Goal: Task Accomplishment & Management: Use online tool/utility

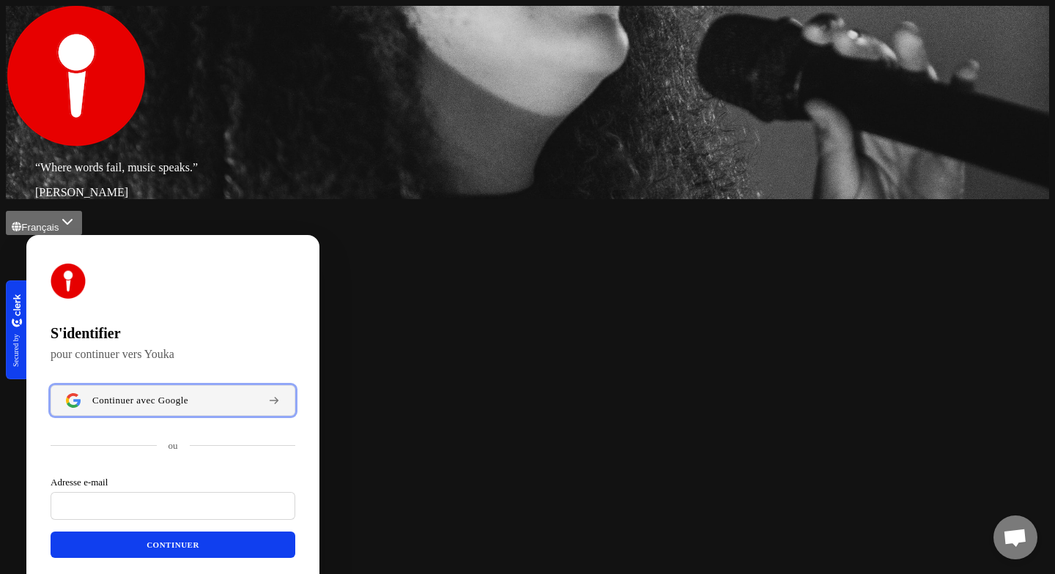
click at [295, 385] on button "Continuer avec Google" at bounding box center [173, 400] width 245 height 31
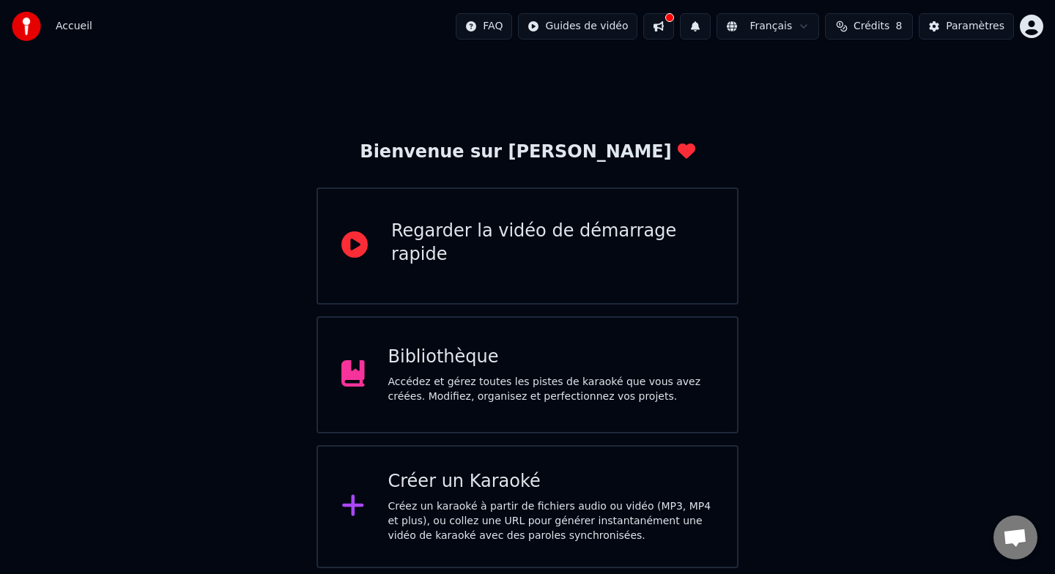
click at [455, 476] on div "Créer un Karaoké" at bounding box center [551, 481] width 326 height 23
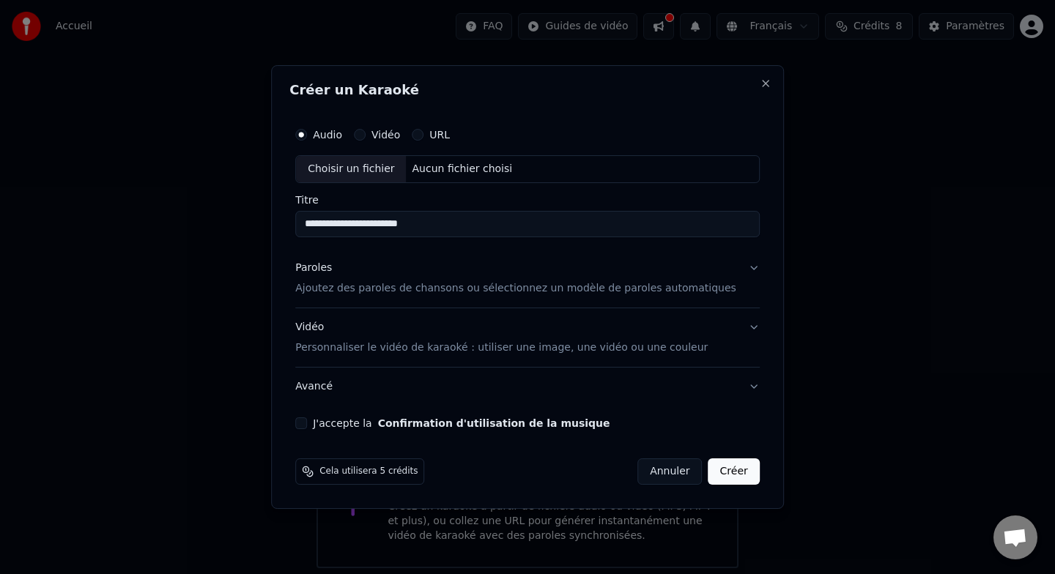
type input "**********"
click at [382, 302] on button "Paroles Ajoutez des paroles de chansons ou sélectionnez un modèle de paroles au…" at bounding box center [527, 278] width 464 height 59
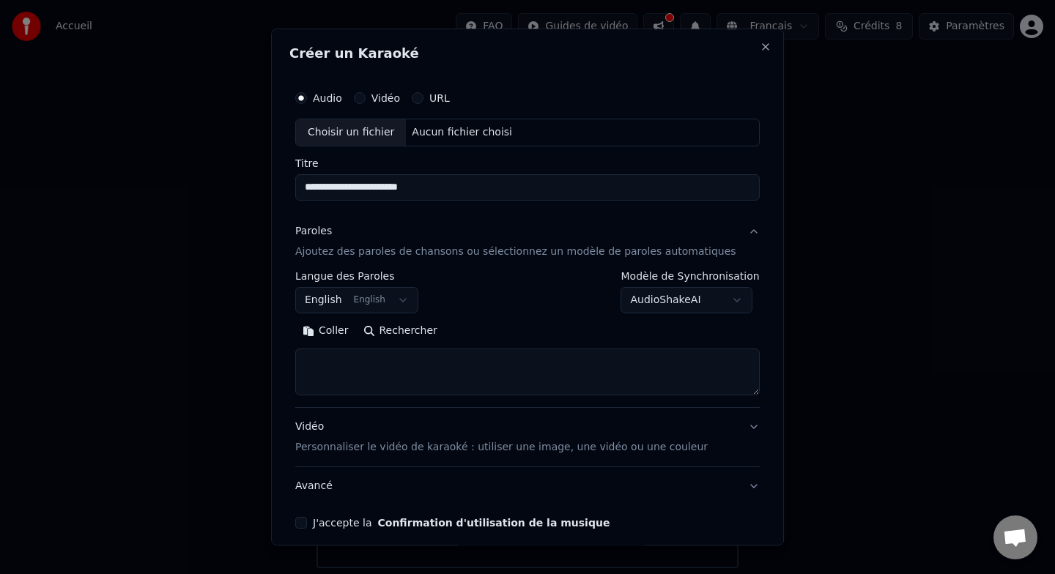
click at [623, 312] on body "**********" at bounding box center [527, 284] width 1055 height 568
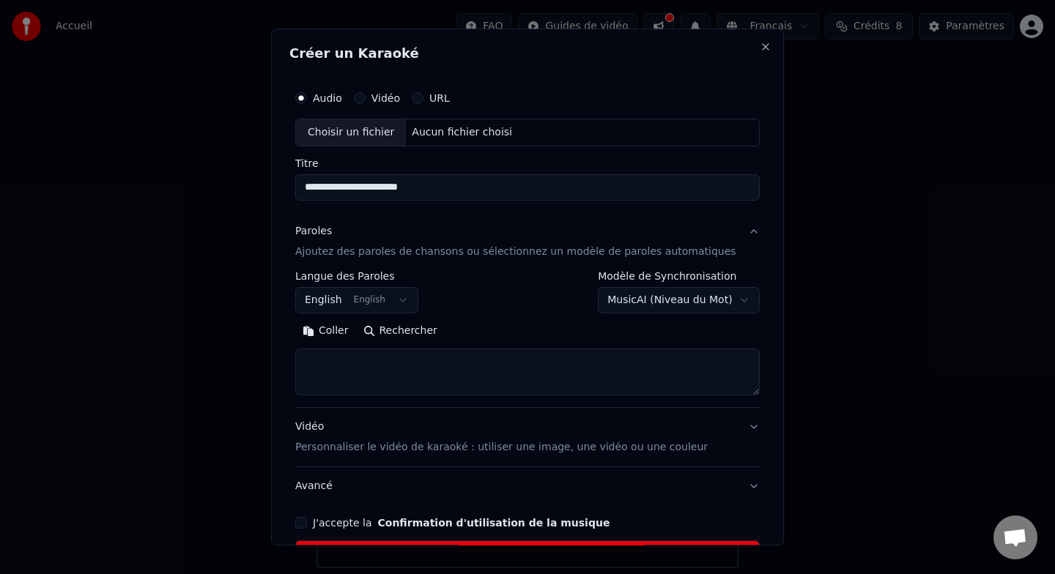
click at [517, 377] on textarea at bounding box center [527, 372] width 464 height 47
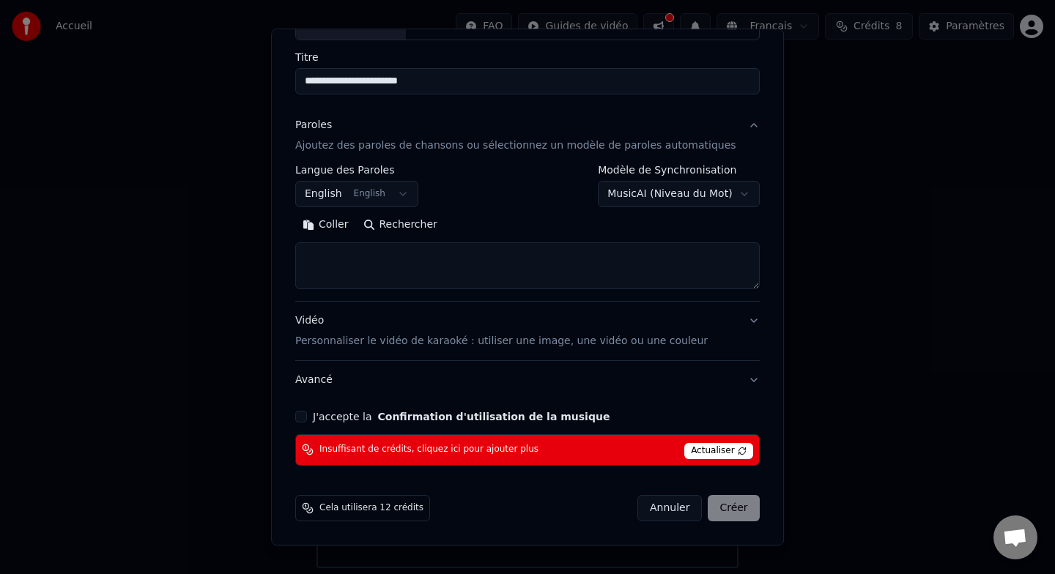
scroll to position [105, 0]
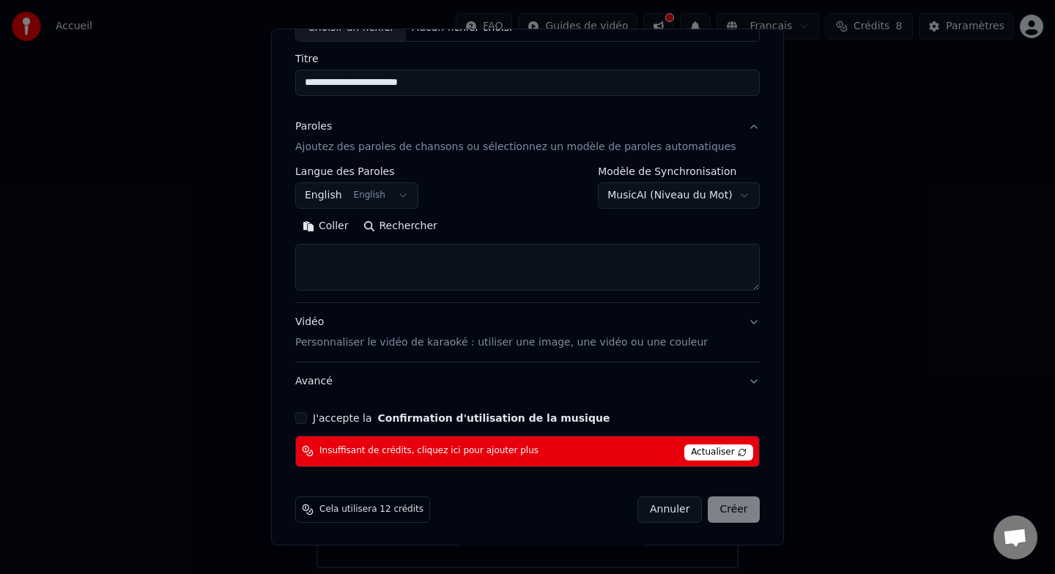
click at [680, 191] on body "**********" at bounding box center [527, 284] width 1055 height 568
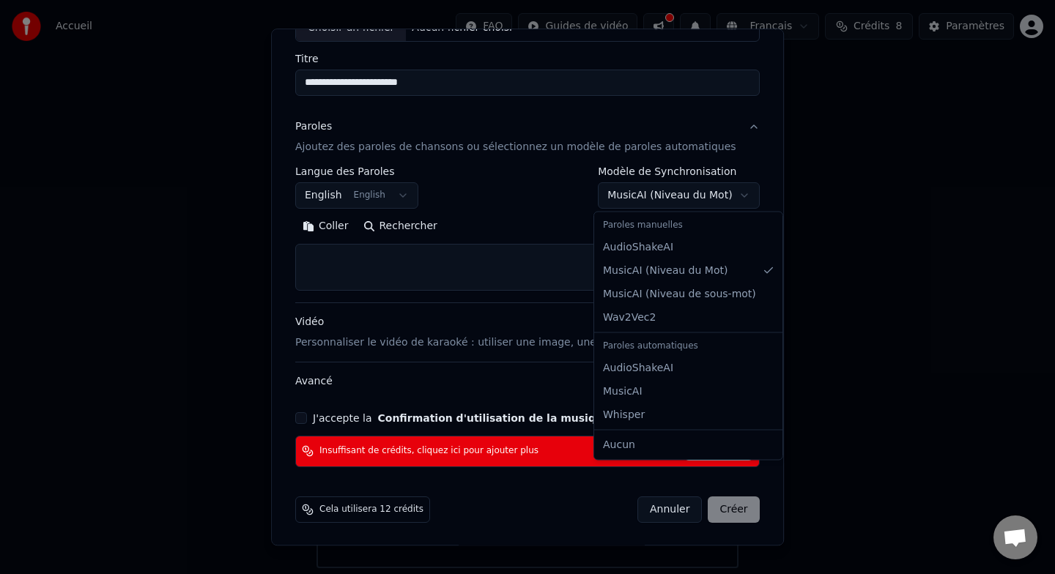
select select "**********"
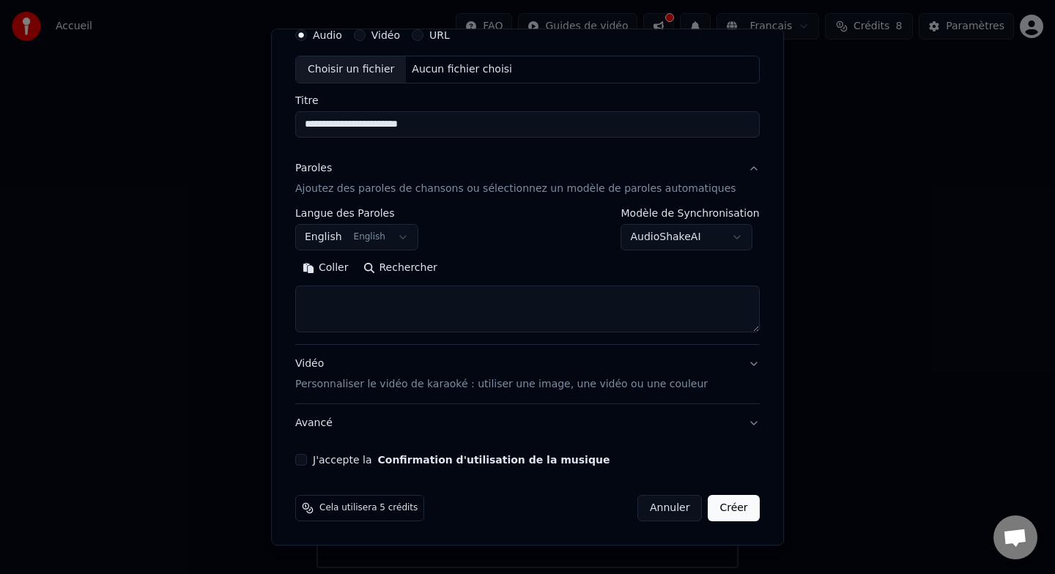
scroll to position [63, 0]
click at [547, 306] on textarea at bounding box center [527, 309] width 464 height 47
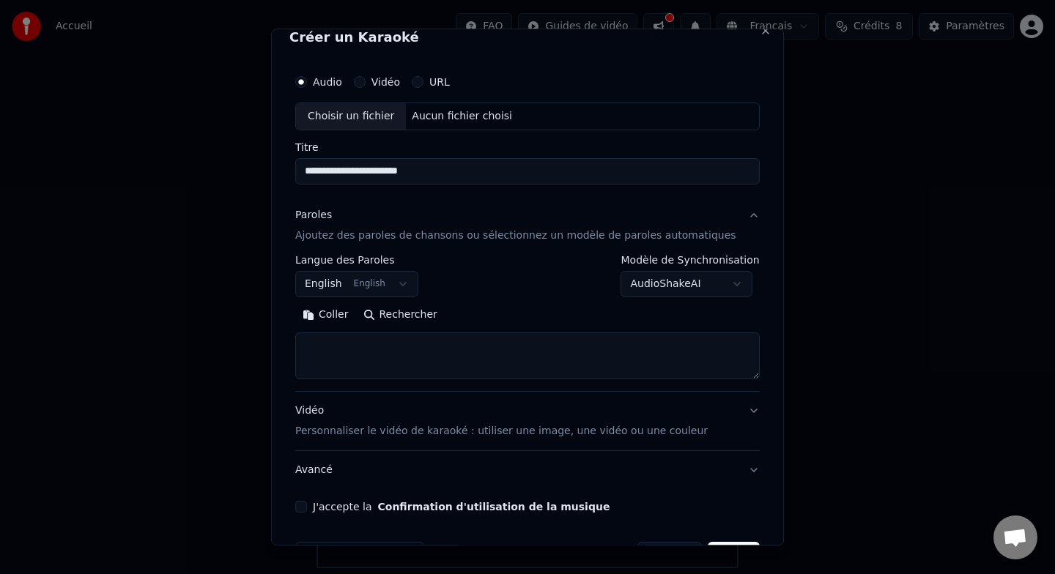
scroll to position [12, 0]
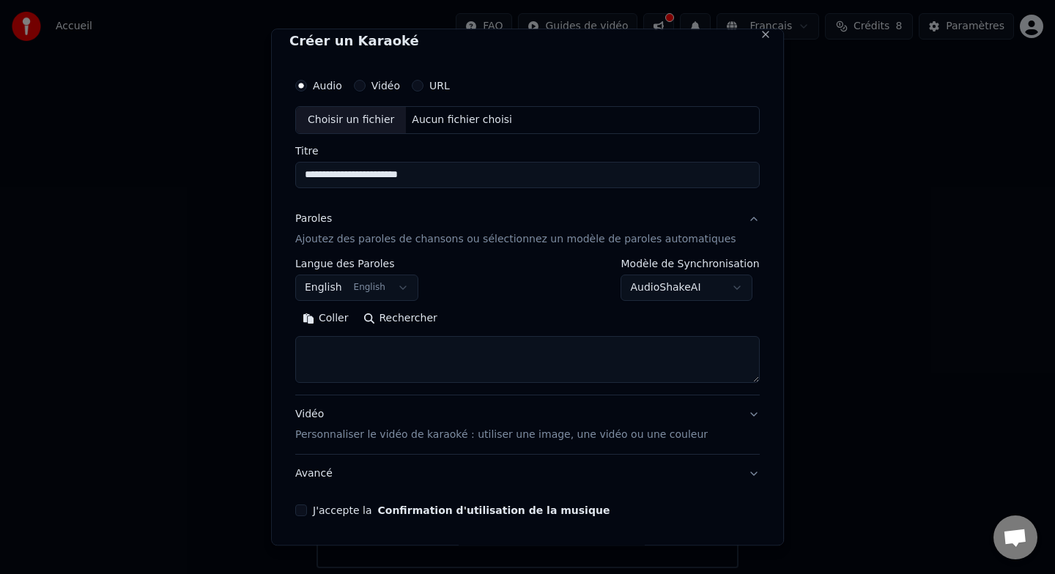
click at [409, 290] on button "English English" at bounding box center [356, 288] width 123 height 26
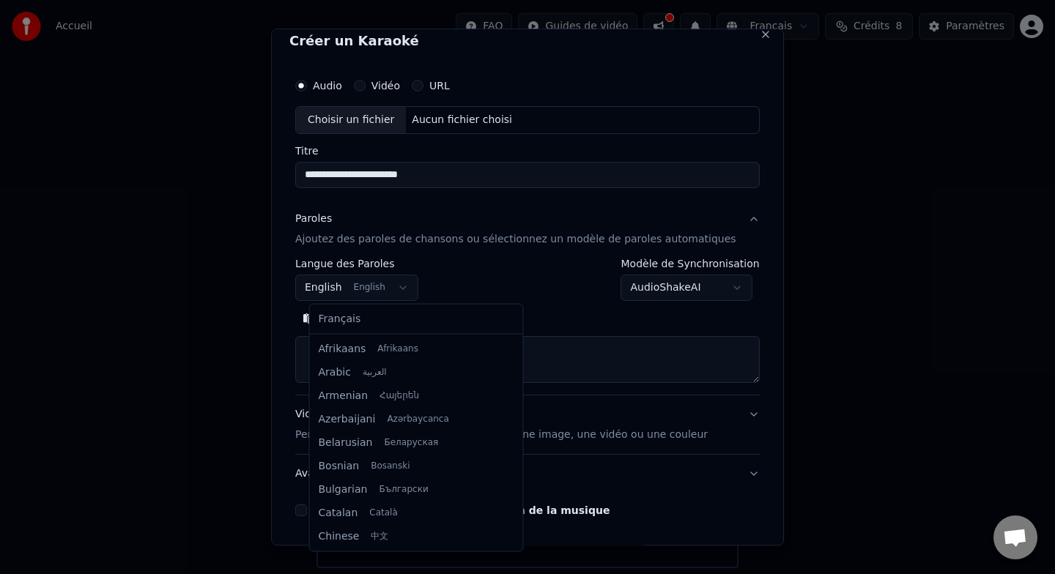
scroll to position [117, 0]
select select "**"
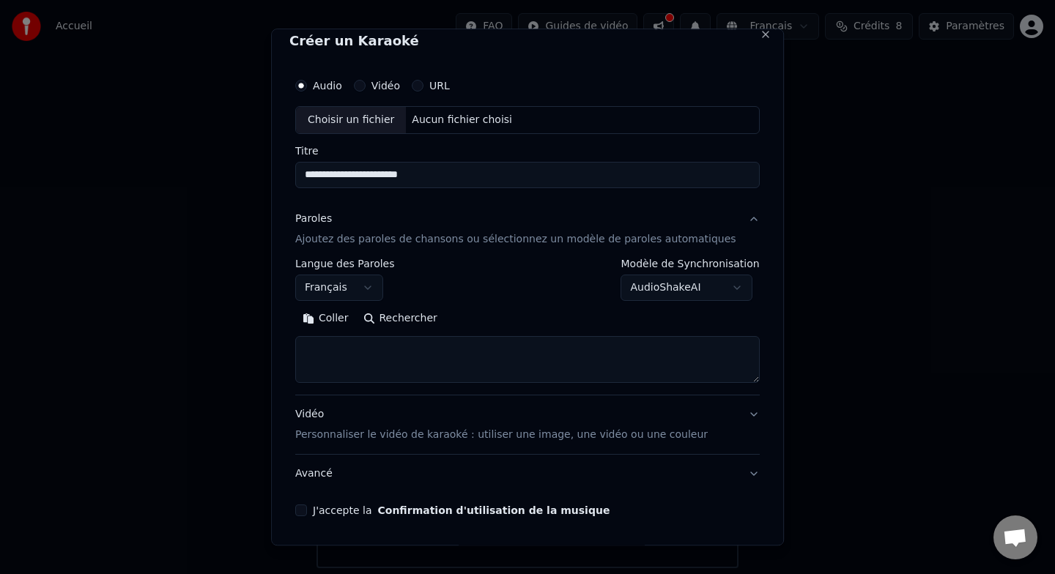
click at [483, 352] on textarea at bounding box center [527, 359] width 464 height 47
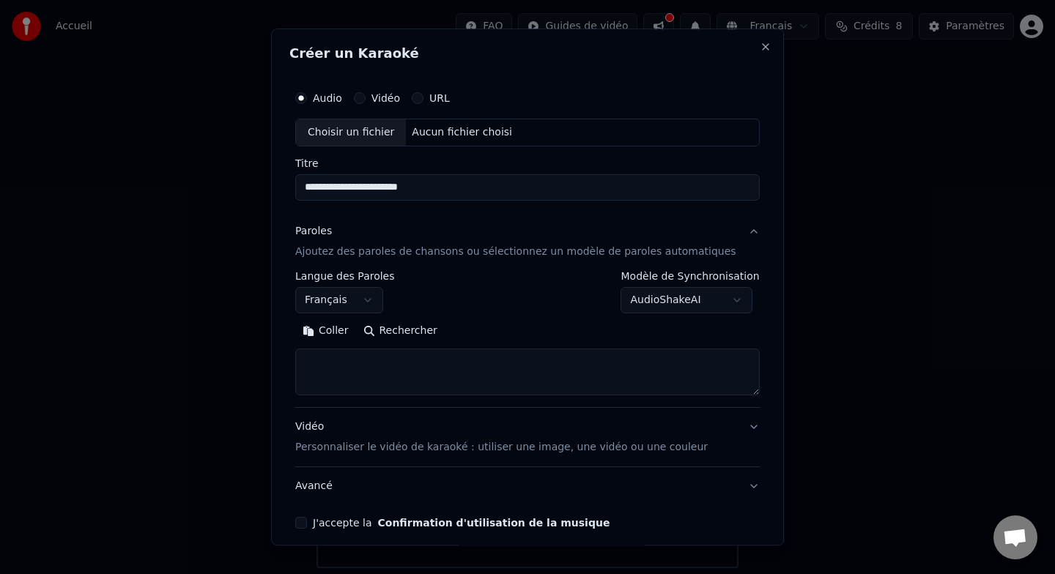
click at [400, 100] on label "Vidéo" at bounding box center [385, 98] width 29 height 10
click at [366, 100] on button "Vidéo" at bounding box center [360, 98] width 12 height 12
click at [324, 103] on div "Audio" at bounding box center [318, 98] width 47 height 12
click at [337, 98] on label "Audio" at bounding box center [327, 98] width 29 height 10
click at [307, 98] on button "Audio" at bounding box center [301, 98] width 12 height 12
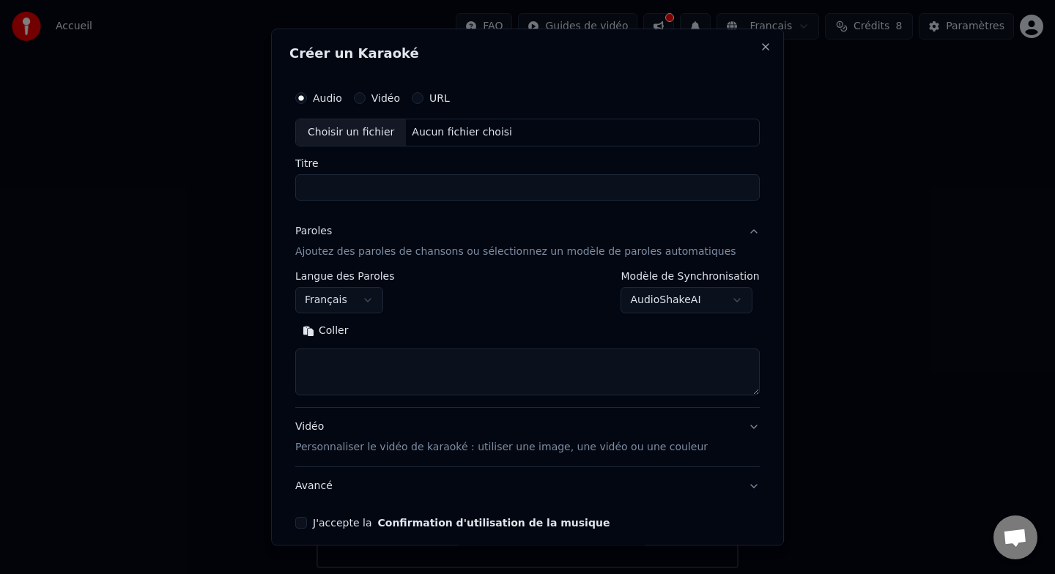
click at [352, 127] on div "Choisir un fichier" at bounding box center [351, 132] width 110 height 26
drag, startPoint x: 415, startPoint y: 195, endPoint x: 300, endPoint y: 176, distance: 115.9
click at [300, 176] on div "**********" at bounding box center [527, 287] width 513 height 517
type input "**********"
click at [431, 263] on button "Paroles Ajoutez des paroles de chansons ou sélectionnez un modèle de paroles au…" at bounding box center [527, 241] width 464 height 59
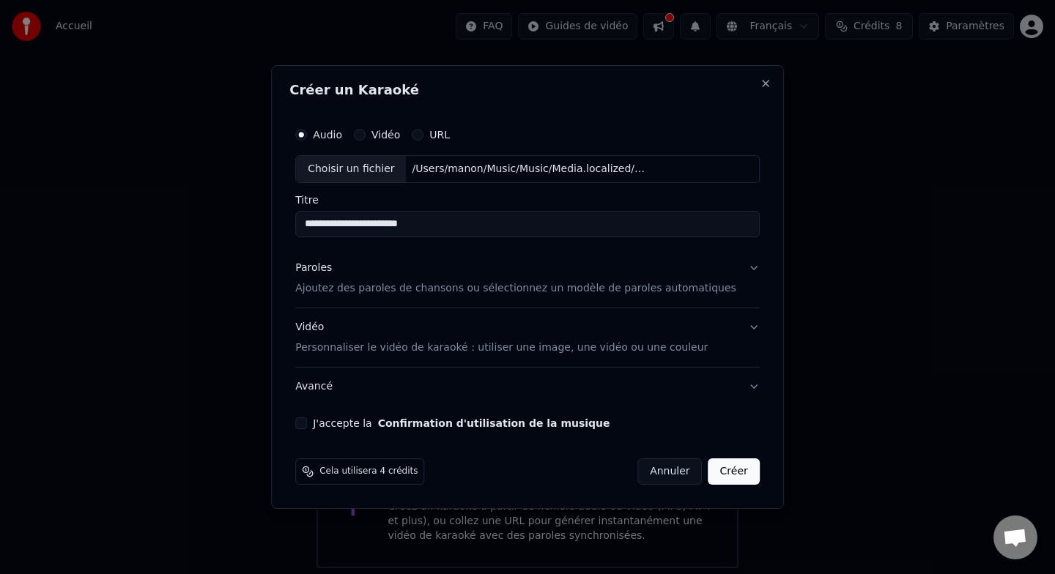
click at [429, 287] on p "Ajoutez des paroles de chansons ou sélectionnez un modèle de paroles automatiqu…" at bounding box center [515, 288] width 441 height 15
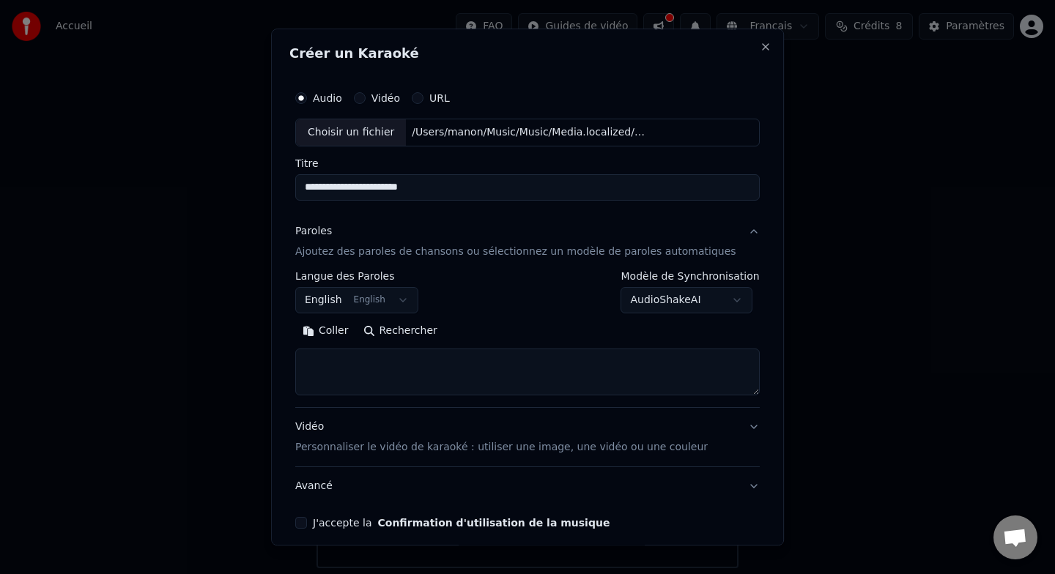
click at [394, 307] on body "**********" at bounding box center [527, 284] width 1055 height 568
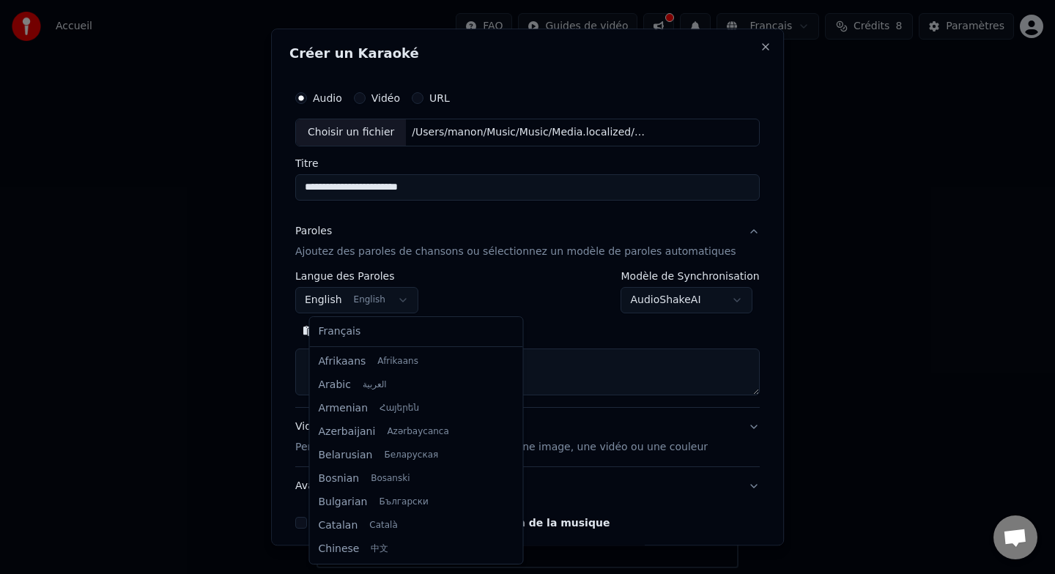
scroll to position [117, 0]
select select "**"
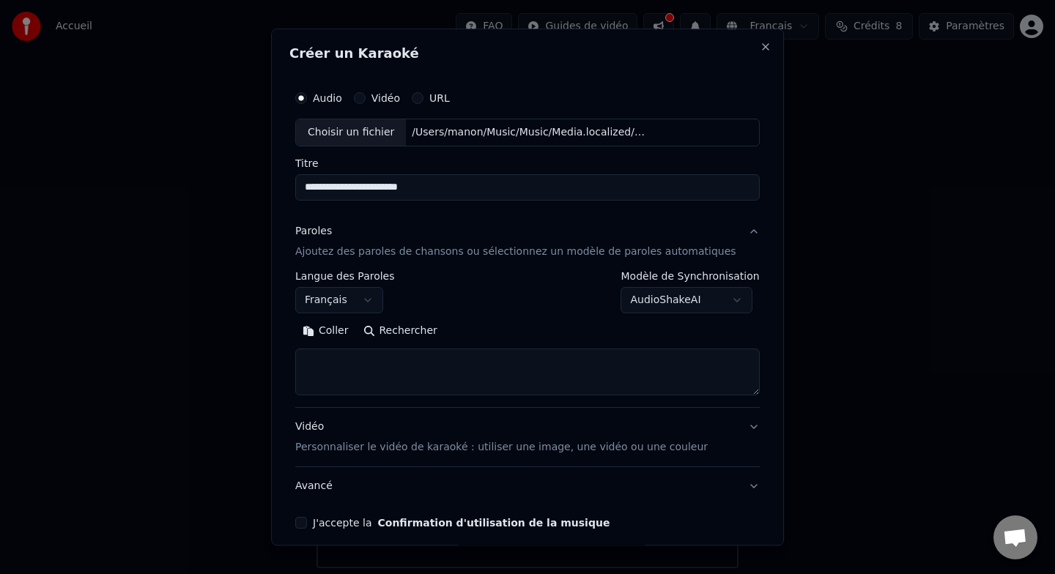
click at [373, 372] on textarea at bounding box center [527, 372] width 464 height 47
paste textarea "**********"
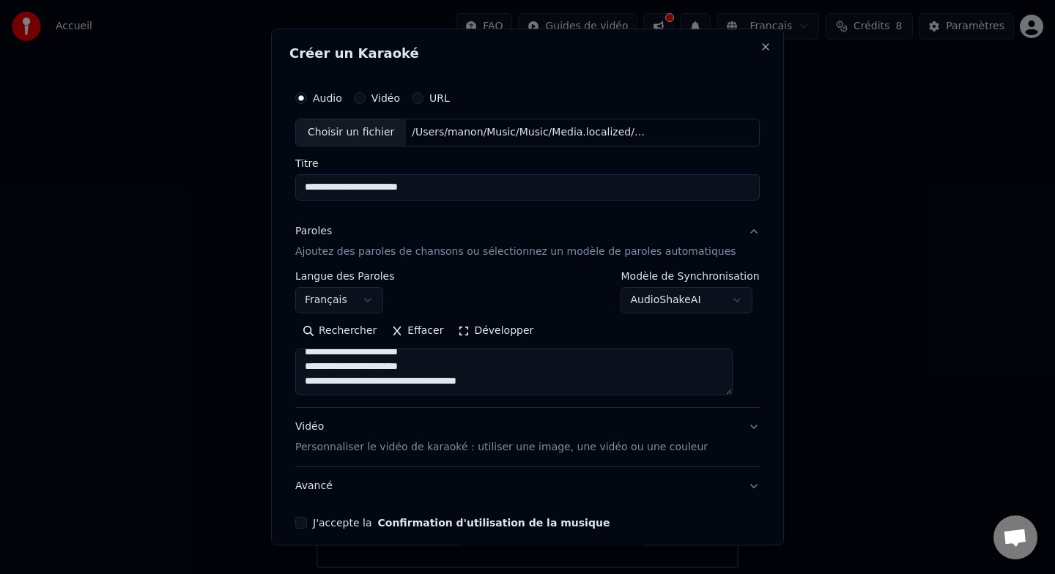
scroll to position [1020, 0]
drag, startPoint x: 431, startPoint y: 382, endPoint x: 303, endPoint y: 382, distance: 127.5
click at [303, 382] on div "**********" at bounding box center [527, 306] width 476 height 457
click at [323, 374] on textarea at bounding box center [513, 372] width 437 height 47
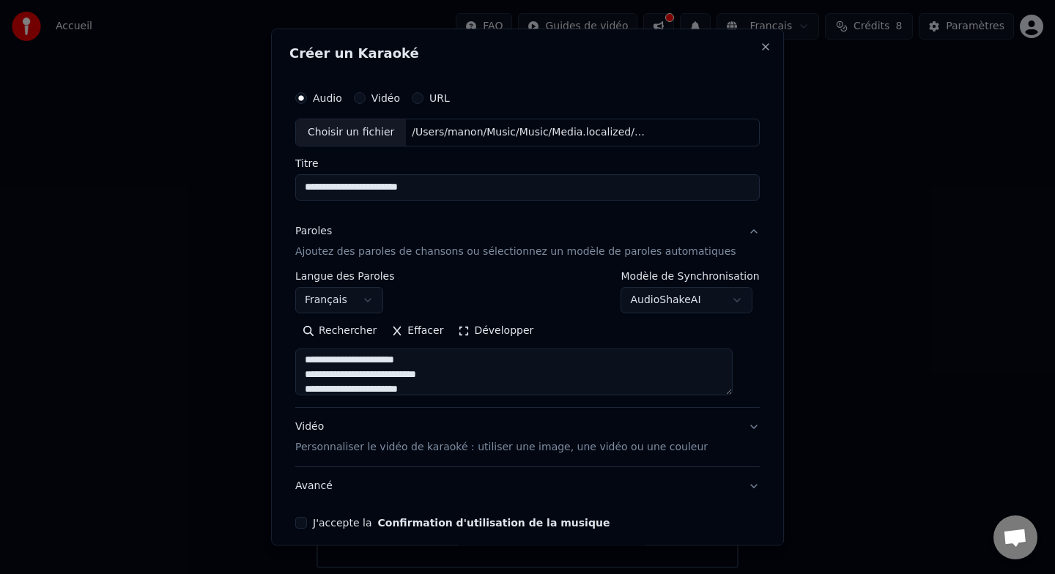
scroll to position [771, 0]
click at [322, 376] on textarea at bounding box center [513, 372] width 437 height 47
click at [318, 379] on textarea at bounding box center [513, 372] width 437 height 47
click at [326, 379] on textarea at bounding box center [513, 372] width 437 height 47
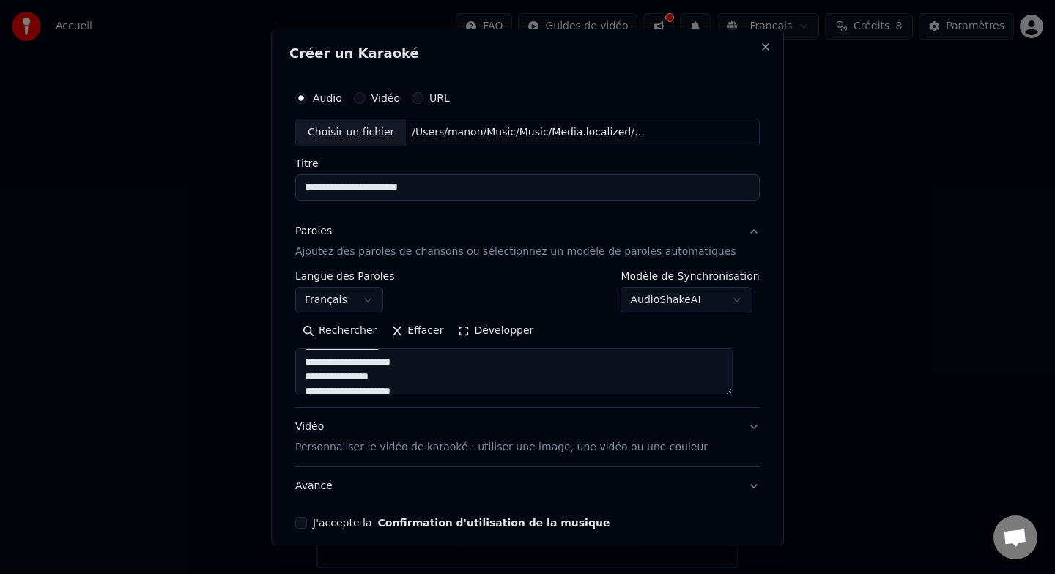
scroll to position [951, 0]
click at [322, 368] on textarea at bounding box center [513, 372] width 437 height 47
click at [316, 374] on textarea at bounding box center [513, 372] width 437 height 47
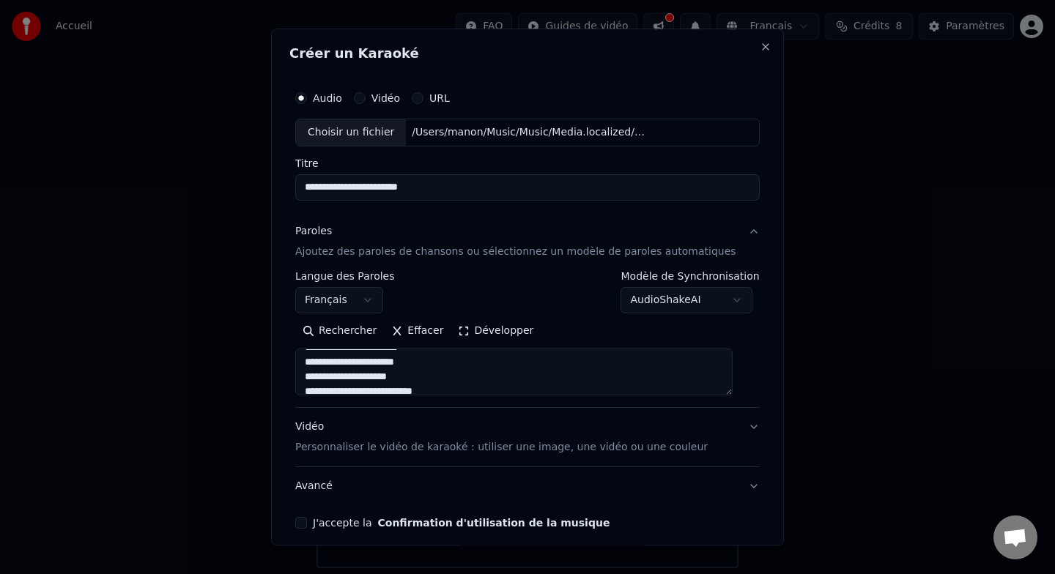
click at [319, 363] on textarea at bounding box center [513, 372] width 437 height 47
drag, startPoint x: 426, startPoint y: 382, endPoint x: 570, endPoint y: 380, distance: 143.6
click at [570, 380] on textarea at bounding box center [513, 372] width 437 height 47
drag, startPoint x: 570, startPoint y: 380, endPoint x: 431, endPoint y: 371, distance: 139.5
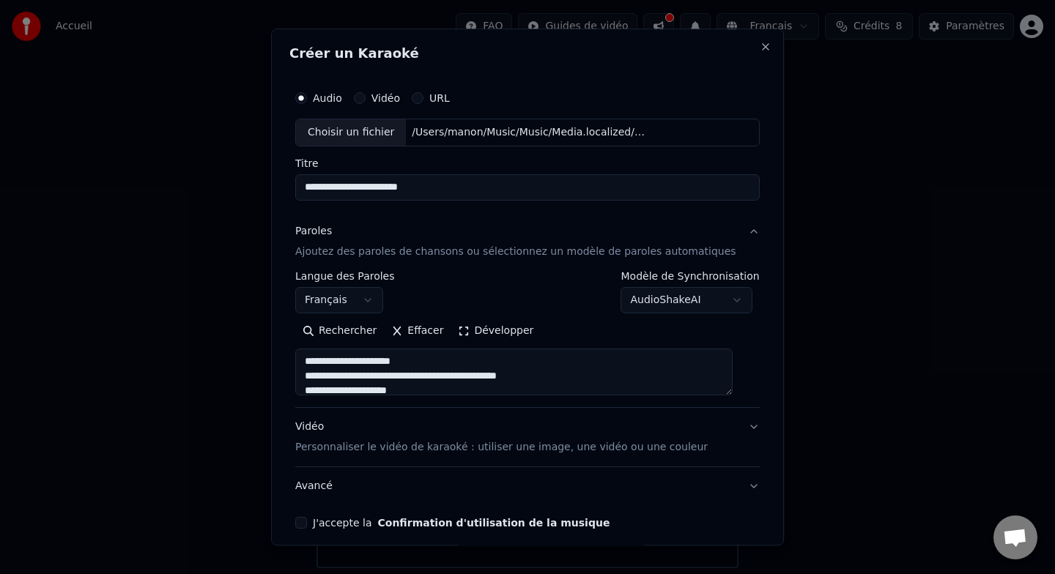
click at [431, 371] on textarea at bounding box center [513, 372] width 437 height 47
click at [318, 371] on textarea at bounding box center [513, 372] width 437 height 47
click at [319, 377] on textarea at bounding box center [513, 372] width 437 height 47
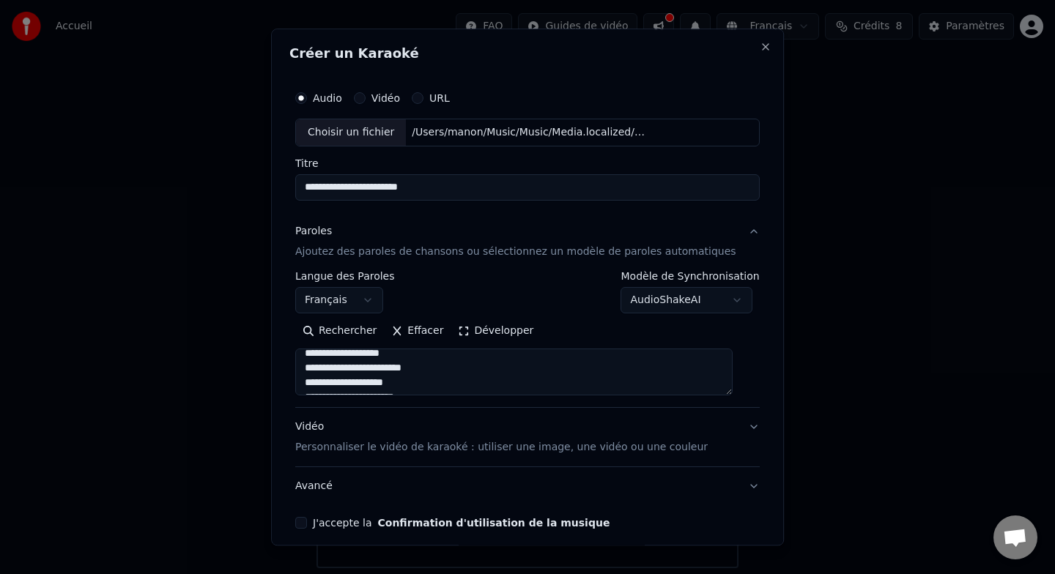
scroll to position [373, 0]
click at [320, 383] on textarea at bounding box center [513, 372] width 437 height 47
click at [319, 370] on textarea at bounding box center [513, 372] width 437 height 47
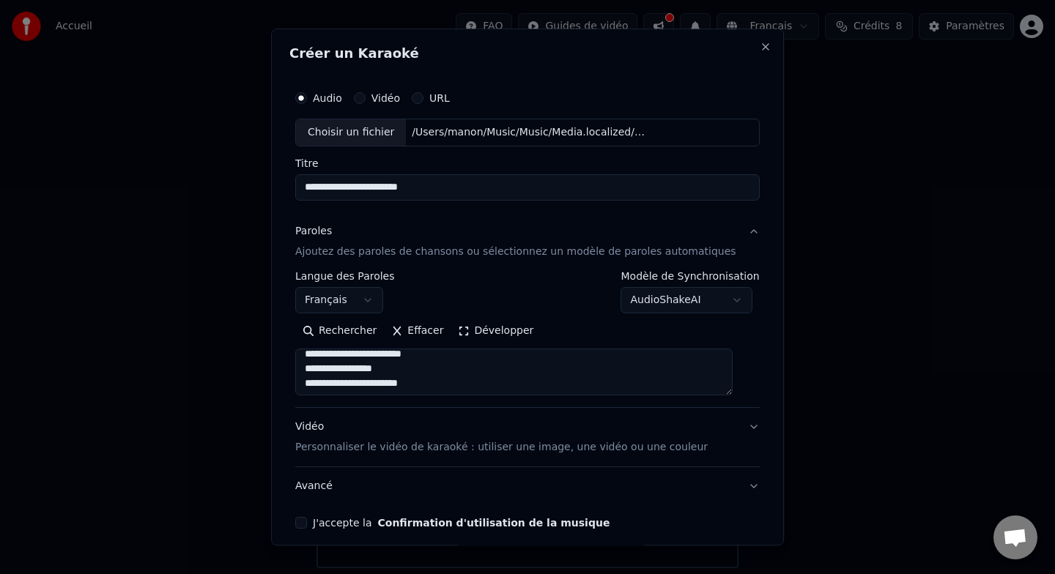
click at [318, 369] on textarea at bounding box center [513, 372] width 437 height 47
click at [322, 360] on textarea at bounding box center [513, 372] width 437 height 47
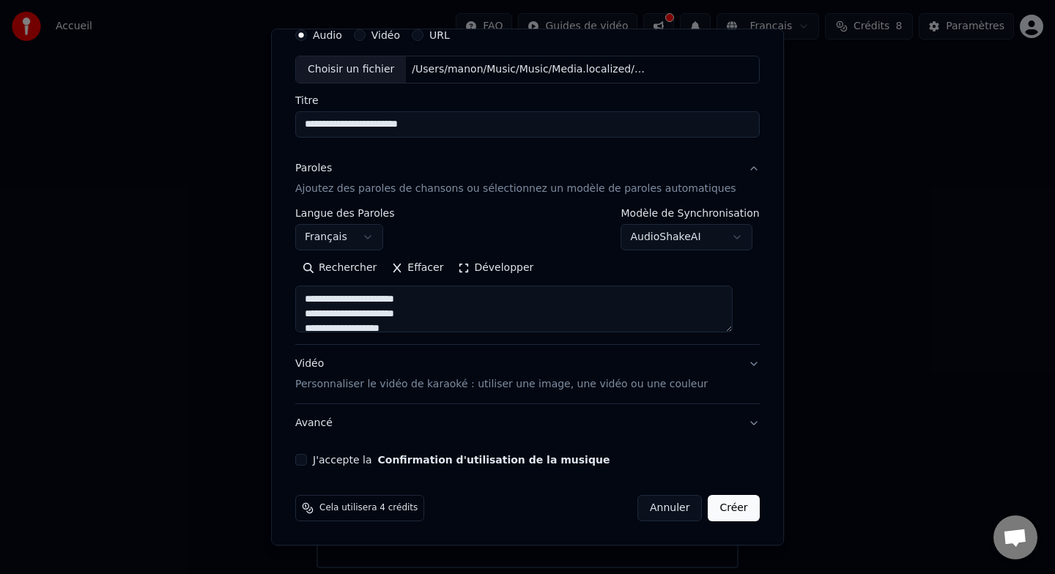
type textarea "**********"
click at [307, 459] on button "J'accepte la Confirmation d'utilisation de la musique" at bounding box center [301, 460] width 12 height 12
click at [731, 513] on button "Créer" at bounding box center [733, 508] width 51 height 26
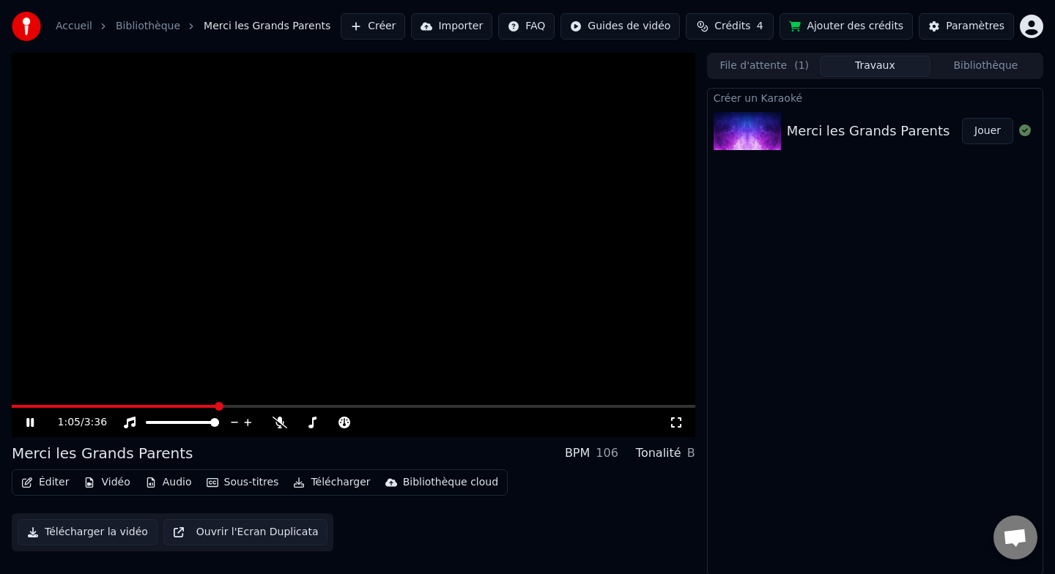
click at [215, 402] on span at bounding box center [219, 406] width 9 height 9
click at [59, 402] on span at bounding box center [63, 406] width 9 height 9
click at [56, 405] on span at bounding box center [60, 406] width 9 height 9
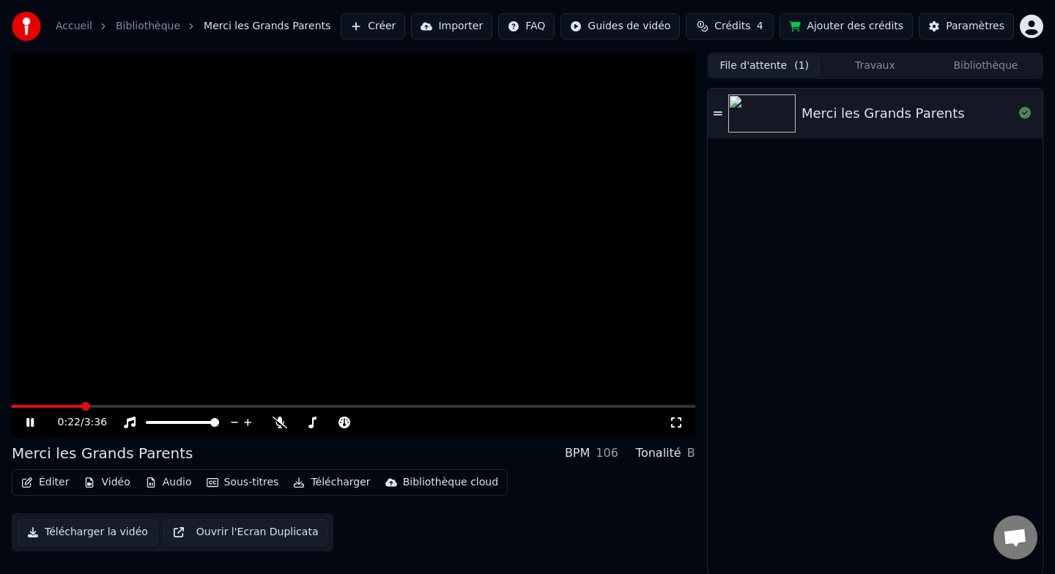
click at [743, 59] on button "File d'attente ( 1 )" at bounding box center [764, 66] width 111 height 21
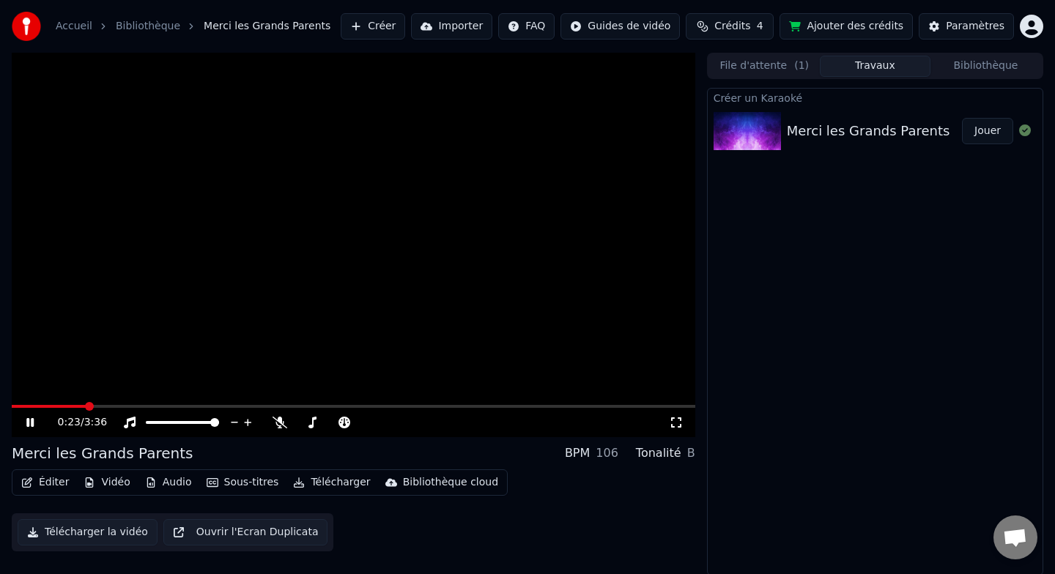
click at [841, 64] on button "Travaux" at bounding box center [875, 66] width 111 height 21
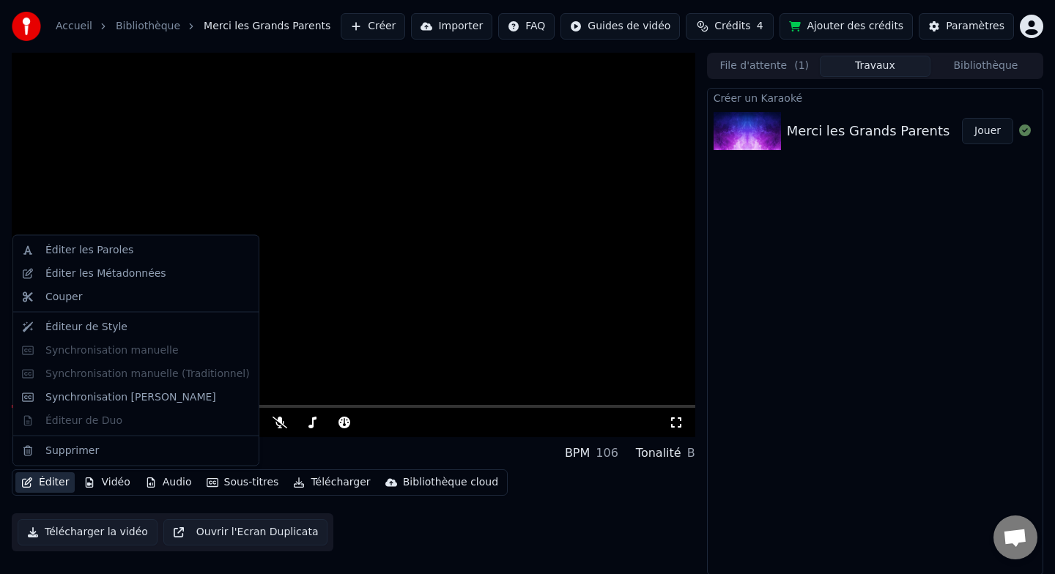
click at [47, 483] on button "Éditer" at bounding box center [44, 482] width 59 height 21
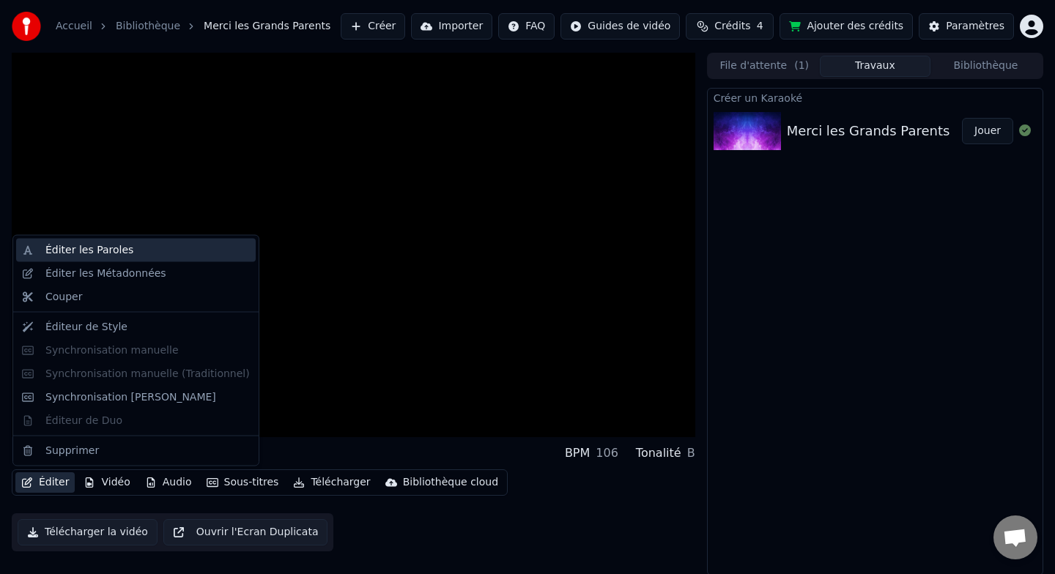
click at [138, 251] on div "Éditer les Paroles" at bounding box center [147, 250] width 204 height 15
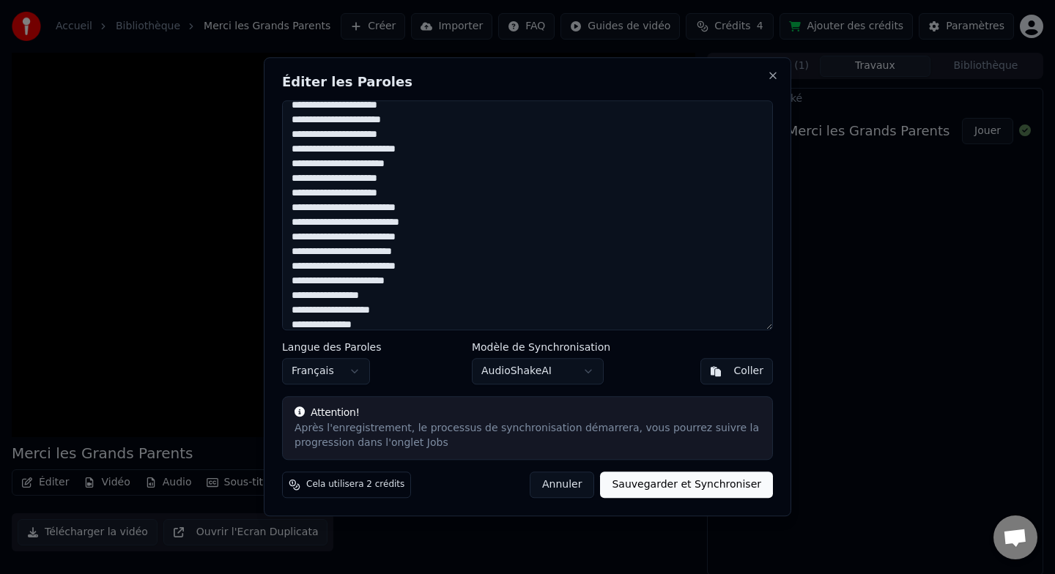
scroll to position [838, 0]
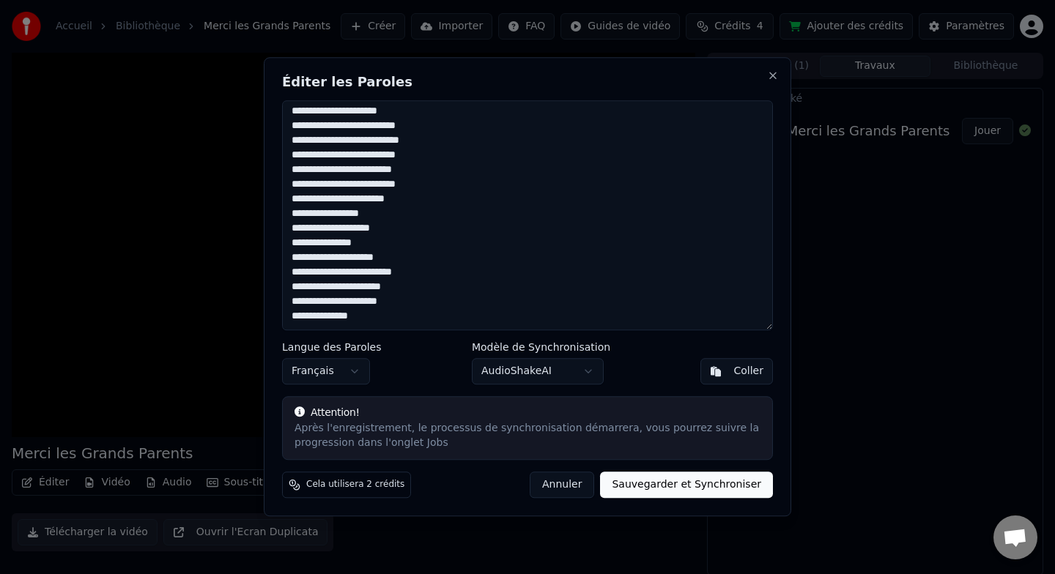
click at [678, 497] on button "Sauvegarder et Synchroniser" at bounding box center [686, 485] width 173 height 26
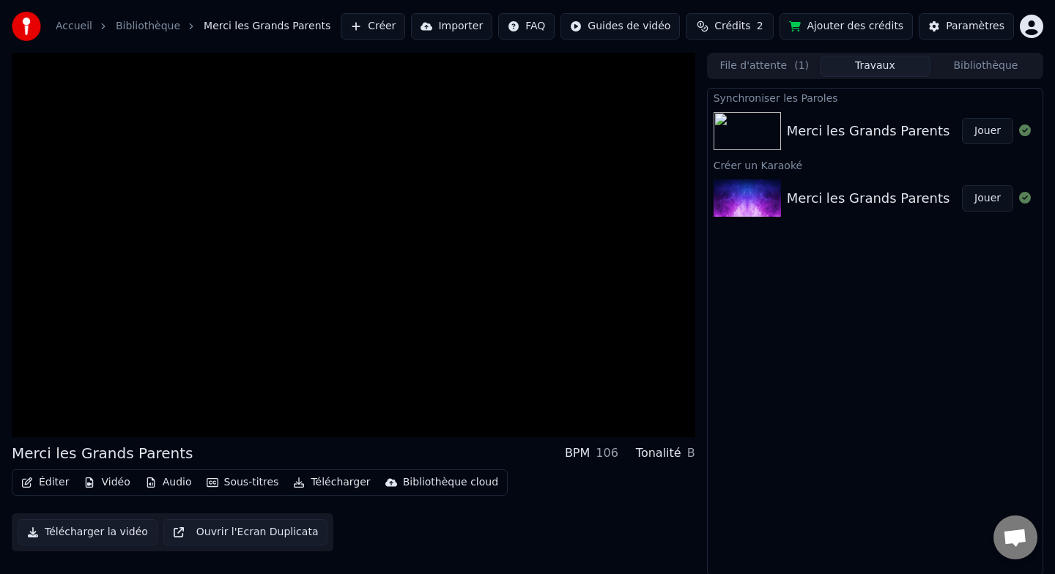
click at [993, 133] on button "Jouer" at bounding box center [987, 131] width 51 height 26
click at [213, 405] on span at bounding box center [353, 406] width 683 height 3
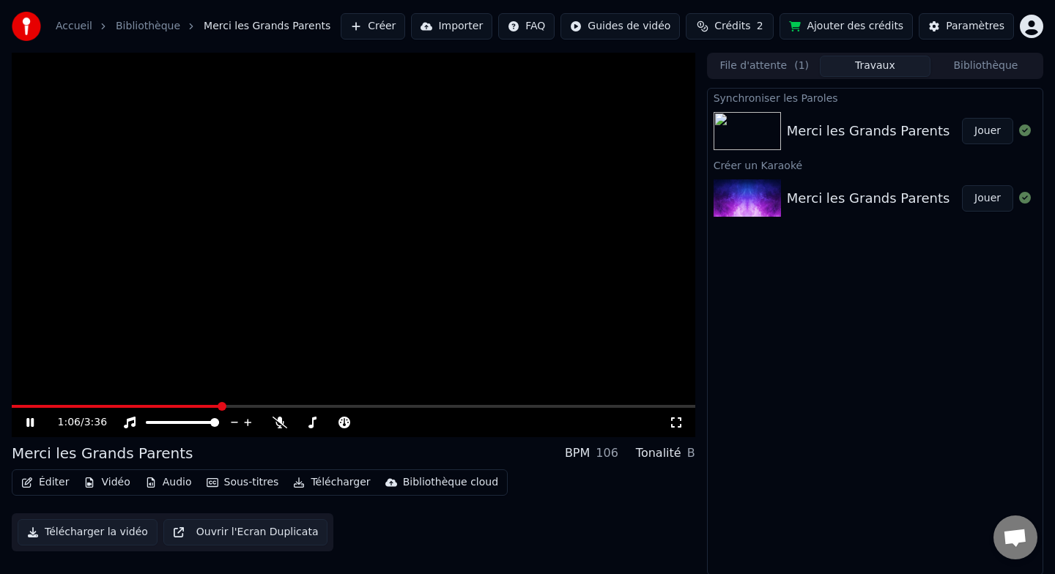
click at [226, 402] on span at bounding box center [222, 406] width 9 height 9
drag, startPoint x: 275, startPoint y: 404, endPoint x: 384, endPoint y: 403, distance: 109.2
click at [383, 403] on video at bounding box center [353, 245] width 683 height 385
click at [12, 402] on span at bounding box center [16, 406] width 9 height 9
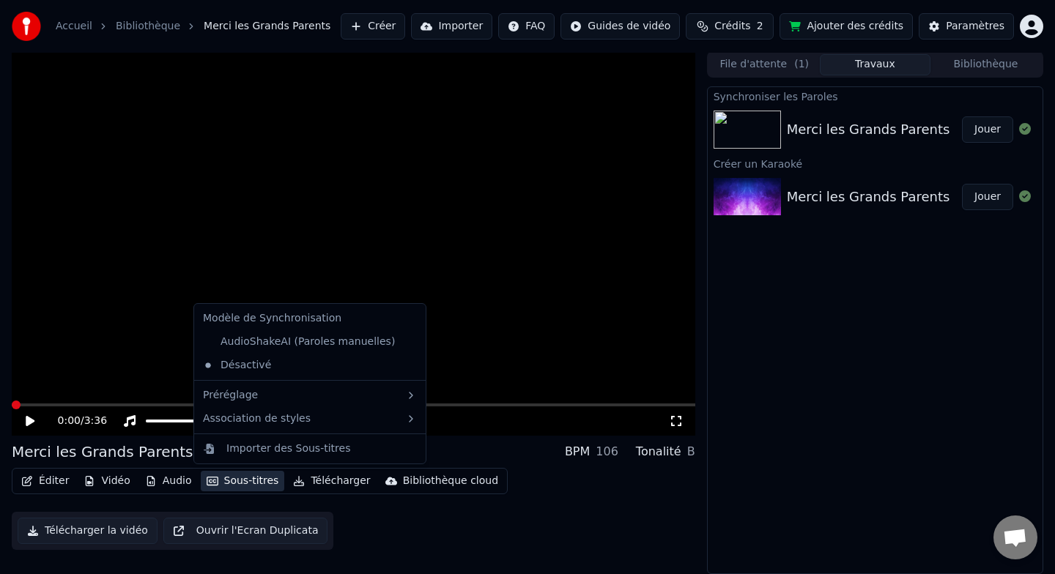
click at [229, 474] on button "Sous-titres" at bounding box center [243, 481] width 84 height 21
click at [273, 344] on div "AudioShakeAI (Paroles manuelles)" at bounding box center [299, 341] width 204 height 23
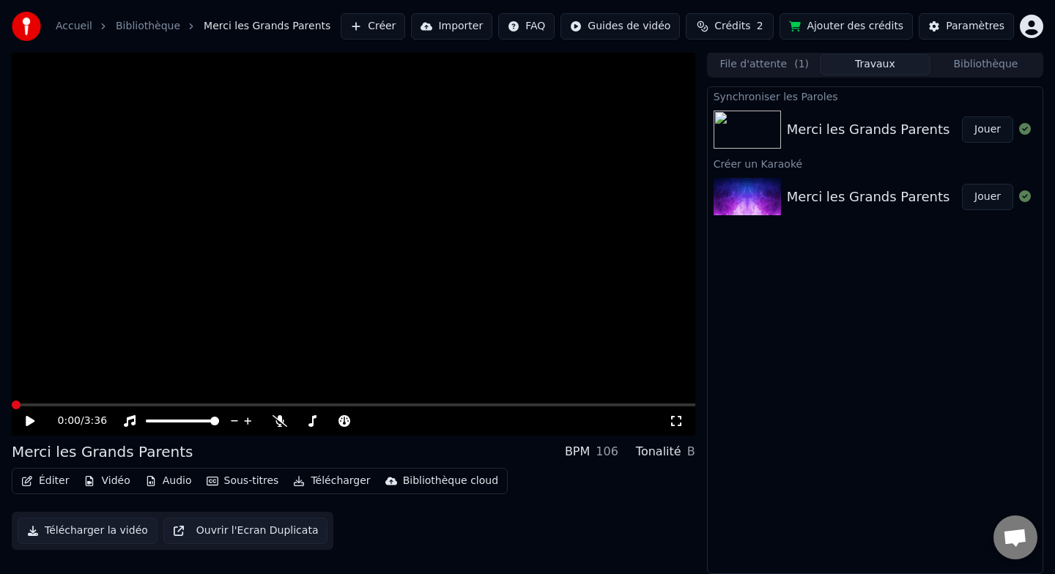
click at [37, 417] on icon at bounding box center [40, 421] width 34 height 12
drag, startPoint x: 14, startPoint y: 395, endPoint x: 40, endPoint y: 395, distance: 25.6
click at [40, 395] on video at bounding box center [353, 243] width 683 height 385
click at [34, 424] on icon at bounding box center [40, 421] width 34 height 12
click at [116, 406] on span at bounding box center [119, 405] width 9 height 9
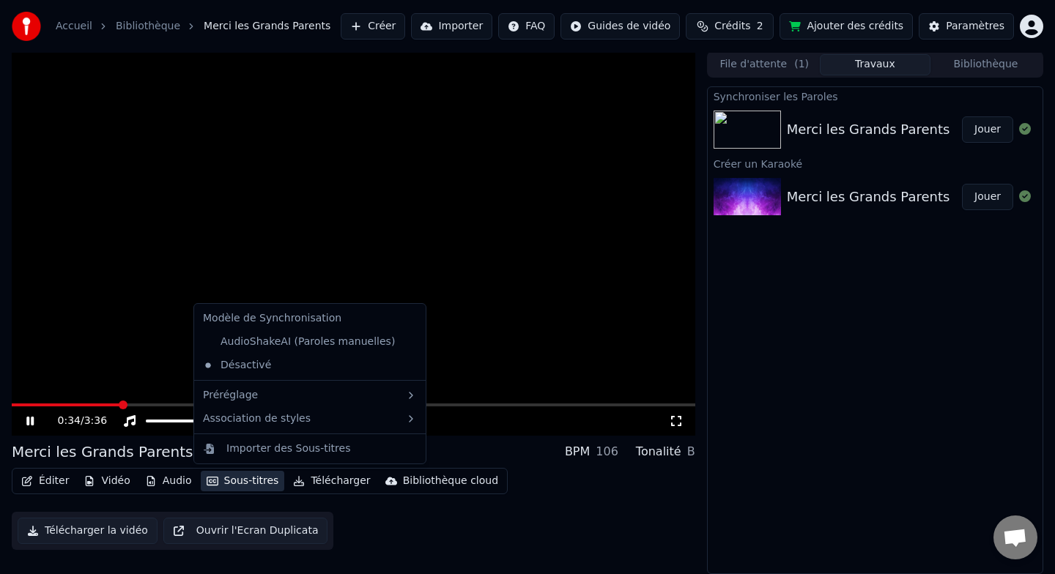
click at [264, 486] on button "Sous-titres" at bounding box center [243, 481] width 84 height 21
click at [299, 445] on div "Importer des Sous-titres" at bounding box center [288, 449] width 124 height 15
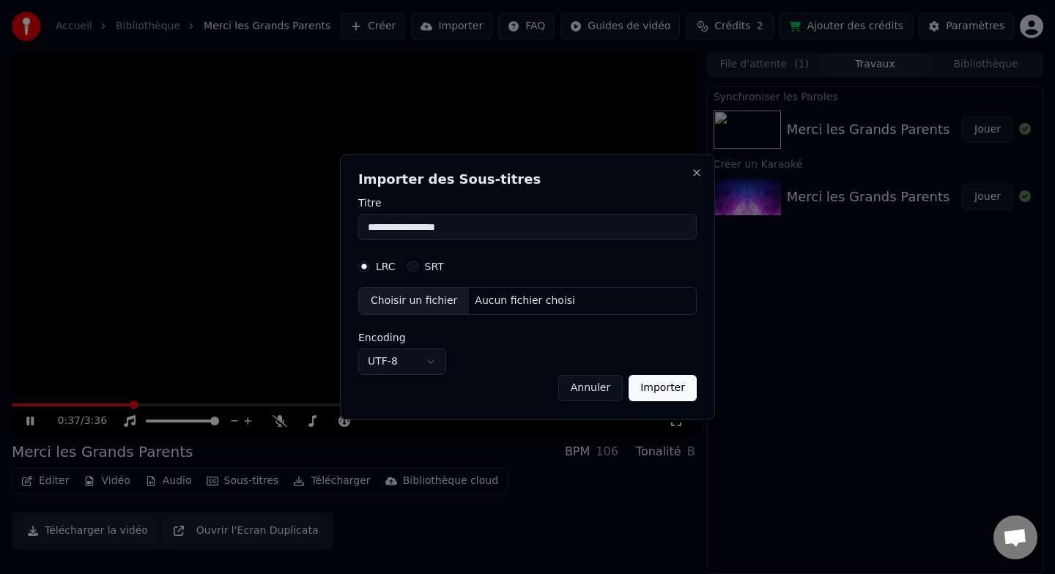
click at [418, 242] on form "**********" at bounding box center [527, 300] width 338 height 204
click at [665, 404] on div "**********" at bounding box center [527, 287] width 375 height 265
click at [650, 385] on button "Importer" at bounding box center [663, 388] width 68 height 26
click at [661, 391] on button "Importer" at bounding box center [663, 388] width 68 height 26
click at [416, 291] on div "Choisir un fichier" at bounding box center [414, 301] width 110 height 26
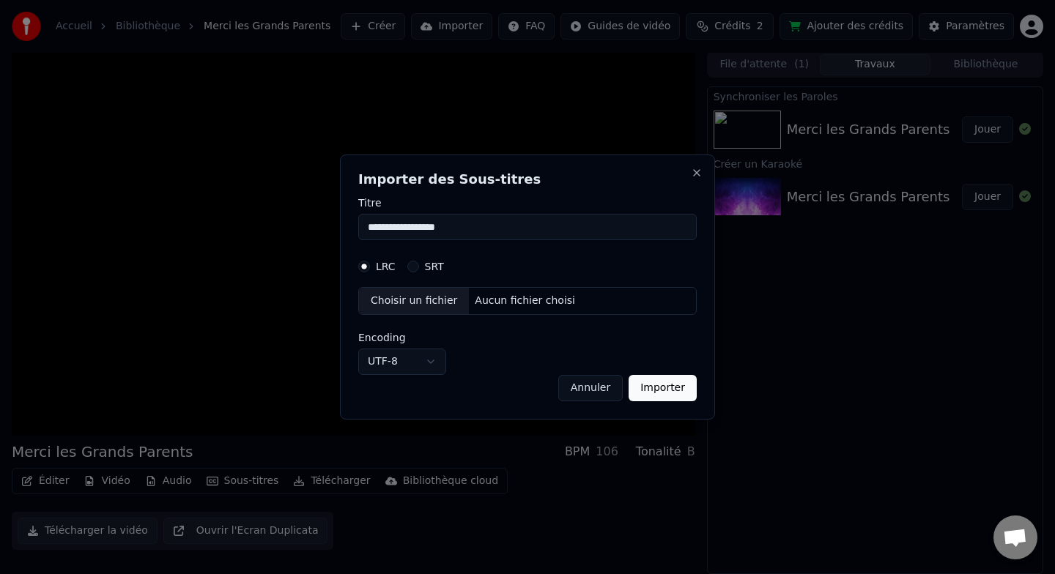
click at [696, 179] on h2 "Importer des Sous-titres" at bounding box center [527, 179] width 338 height 13
click at [703, 174] on div "**********" at bounding box center [527, 287] width 375 height 265
click at [698, 174] on button "Close" at bounding box center [697, 173] width 12 height 12
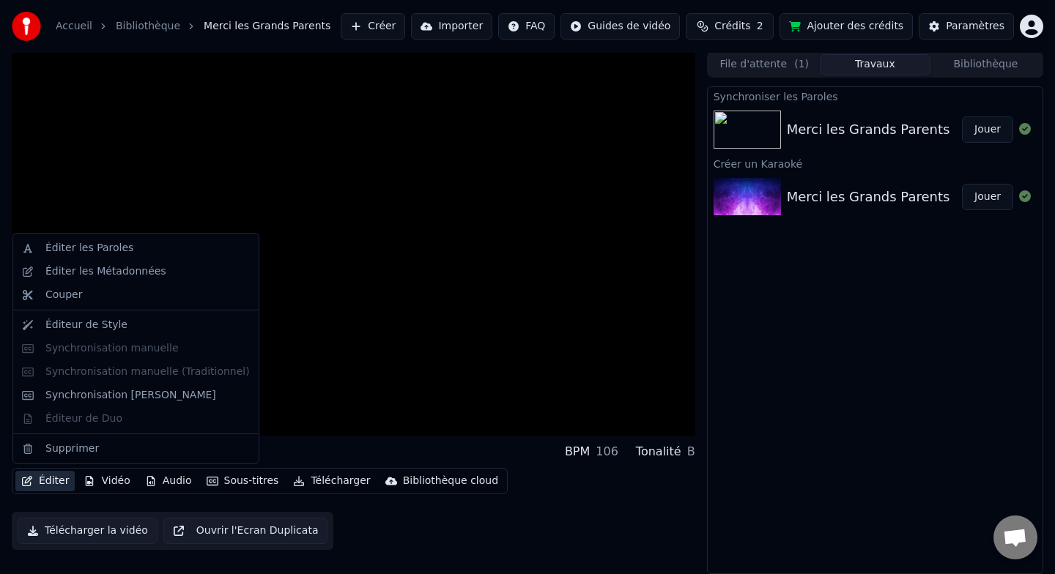
click at [55, 475] on button "Éditer" at bounding box center [44, 481] width 59 height 21
click at [164, 247] on div "Éditer les Paroles" at bounding box center [147, 248] width 204 height 15
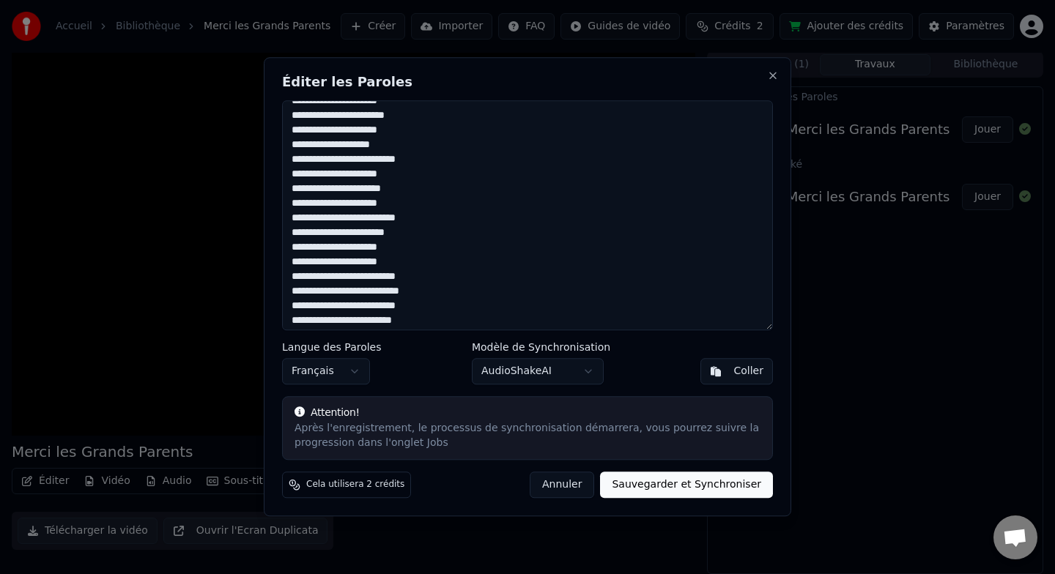
scroll to position [177, 0]
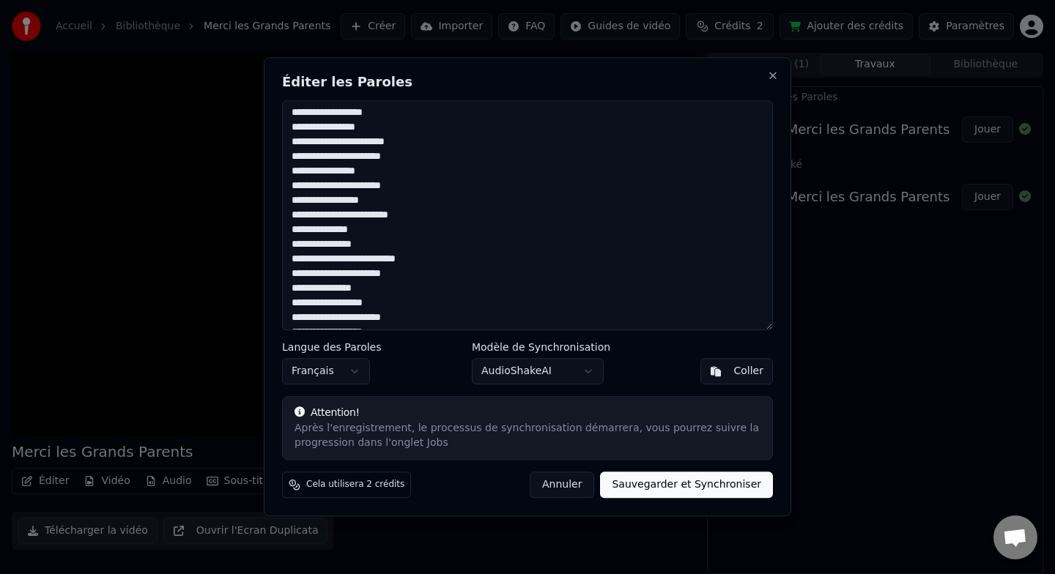
click at [529, 385] on div "Éditer les Paroles Langue des Paroles Français Modèle de Synchronisation AudioS…" at bounding box center [527, 286] width 527 height 459
click at [529, 384] on div "Éditer les Paroles Langue des Paroles Français Modèle de Synchronisation AudioS…" at bounding box center [527, 286] width 527 height 459
click at [533, 367] on body "Accueil Bibliothèque Merci les Grands Parents Créer Importer FAQ Guides de vidé…" at bounding box center [527, 286] width 1055 height 574
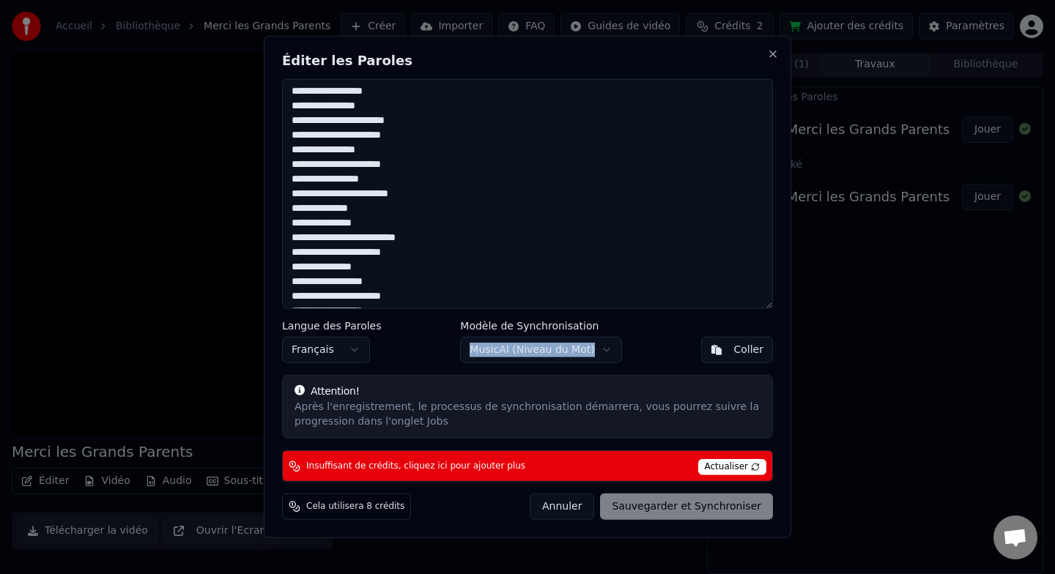
click at [568, 342] on body "Accueil Bibliothèque Merci les Grands Parents Créer Importer FAQ Guides de vidé…" at bounding box center [527, 286] width 1055 height 574
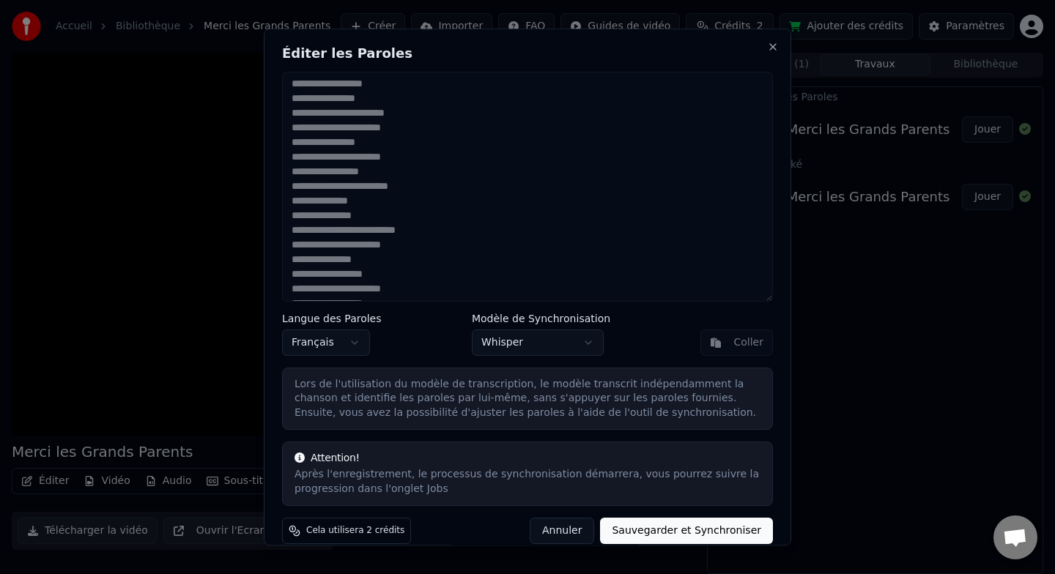
click at [570, 387] on div "Lors de l'utilisation du modèle de transcription, le modèle transcrit indépenda…" at bounding box center [527, 399] width 466 height 44
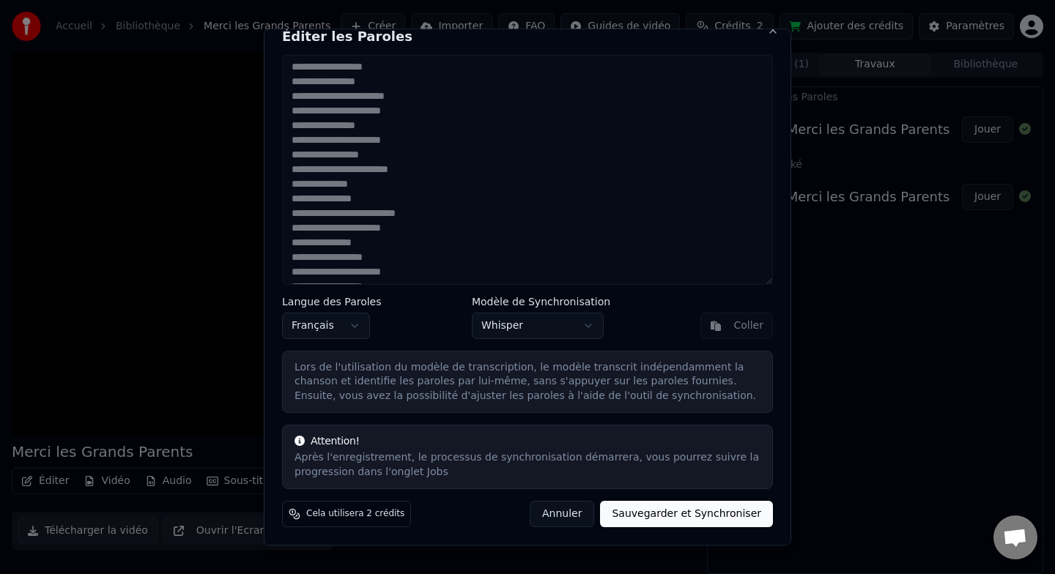
click at [643, 512] on button "Sauvegarder et Synchroniser" at bounding box center [686, 515] width 173 height 26
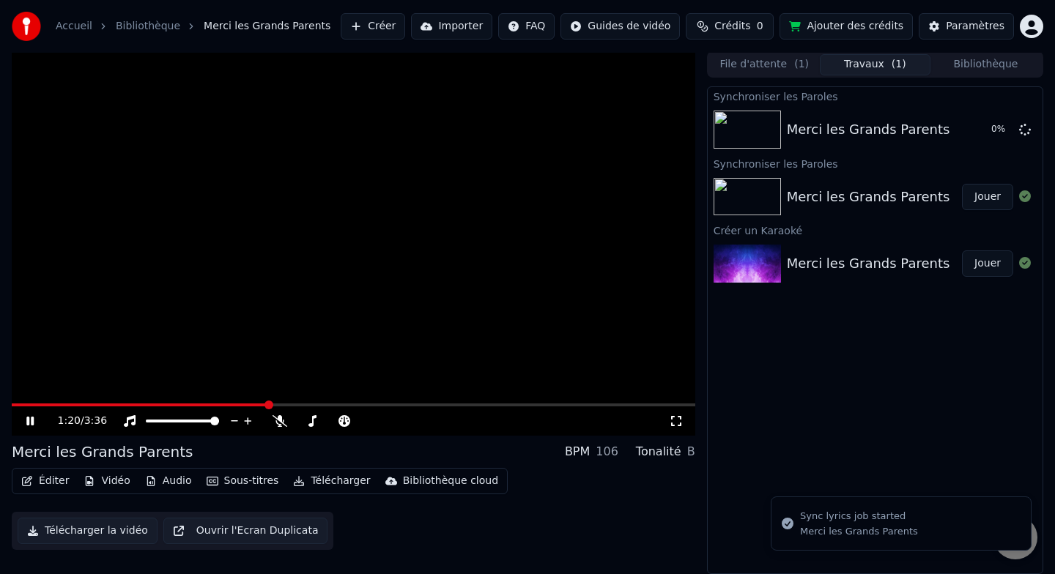
scroll to position [0, 0]
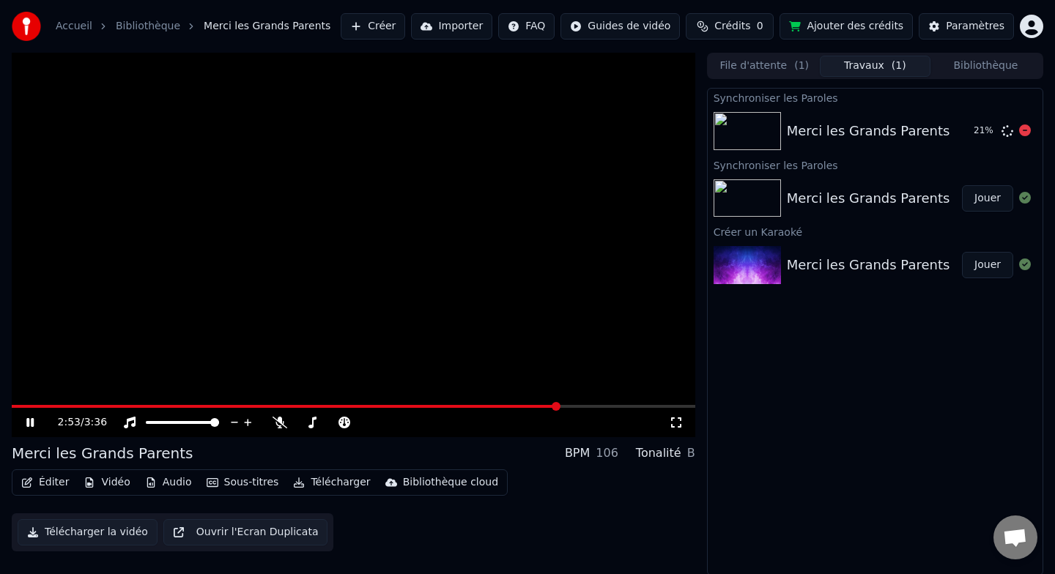
click at [845, 136] on div "Merci les Grands Parents" at bounding box center [868, 131] width 163 height 21
click at [280, 419] on icon at bounding box center [280, 423] width 15 height 12
click at [278, 421] on icon at bounding box center [279, 423] width 8 height 12
click at [108, 543] on button "Télécharger la vidéo" at bounding box center [88, 532] width 140 height 26
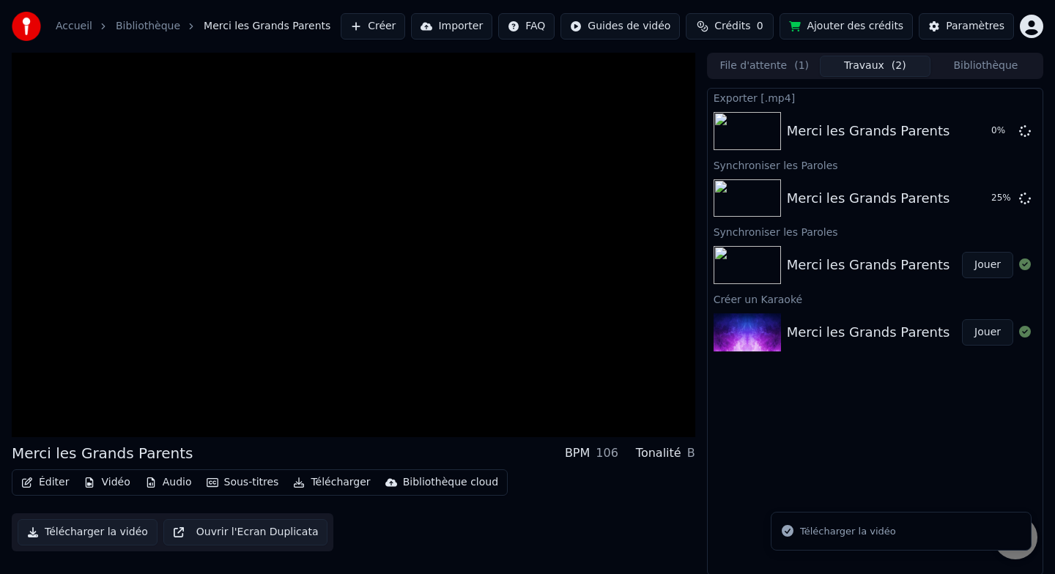
click at [879, 527] on div "Télécharger la vidéo" at bounding box center [848, 532] width 96 height 15
click at [820, 463] on div "Exporter [.mp4] Merci les Grands Parents 0 % Synchroniser les Paroles Merci les…" at bounding box center [875, 332] width 336 height 488
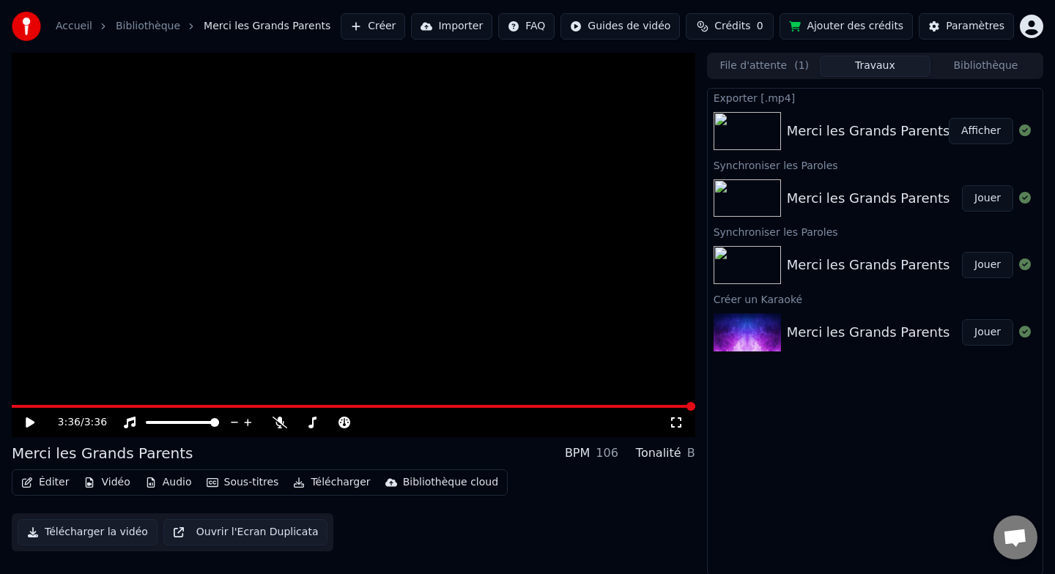
click at [997, 199] on button "Jouer" at bounding box center [987, 198] width 51 height 26
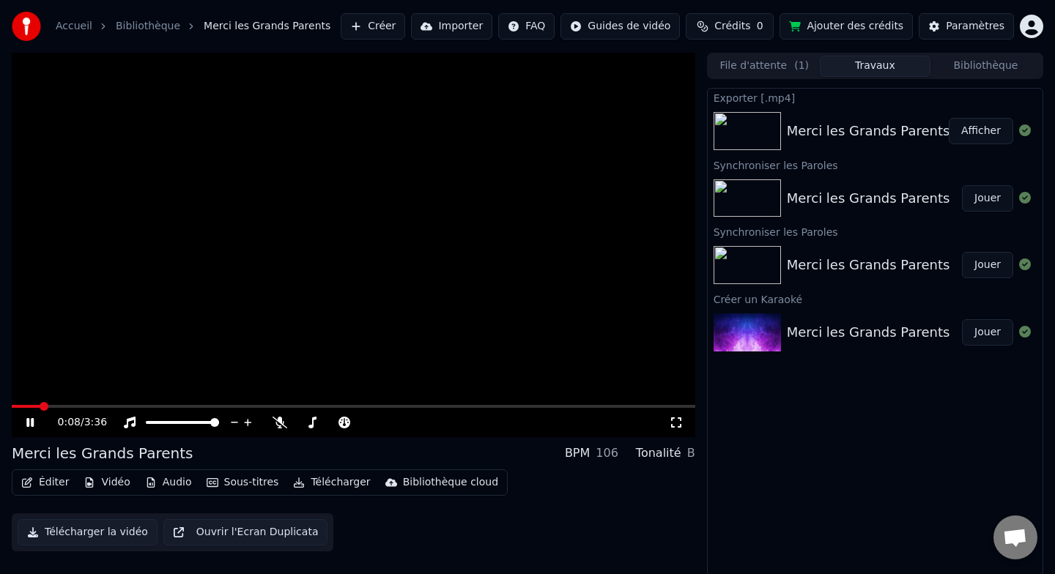
click at [976, 129] on button "Afficher" at bounding box center [981, 131] width 64 height 26
click at [215, 335] on video at bounding box center [353, 245] width 683 height 385
